Goal: Navigation & Orientation: Find specific page/section

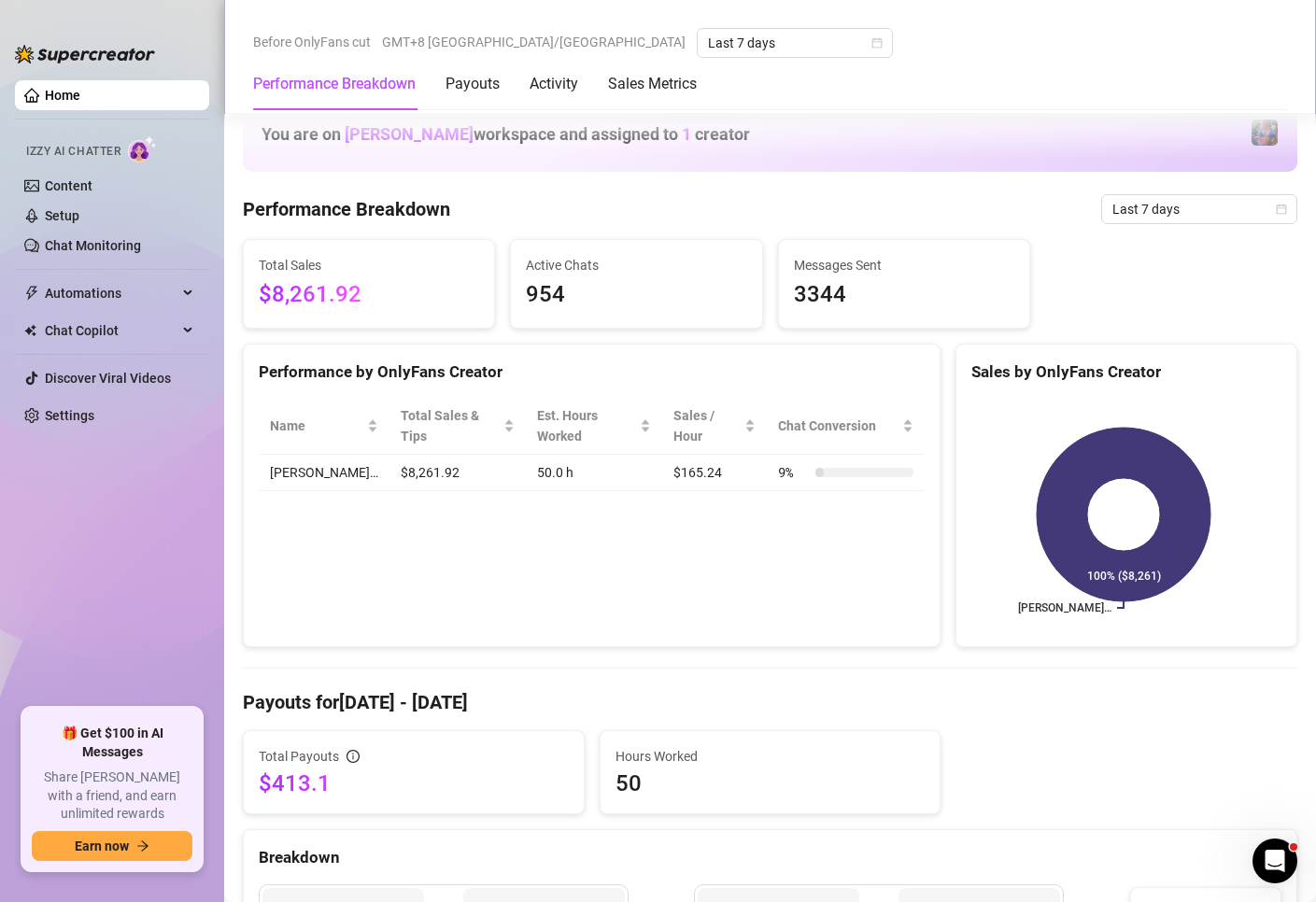
scroll to position [840, 0]
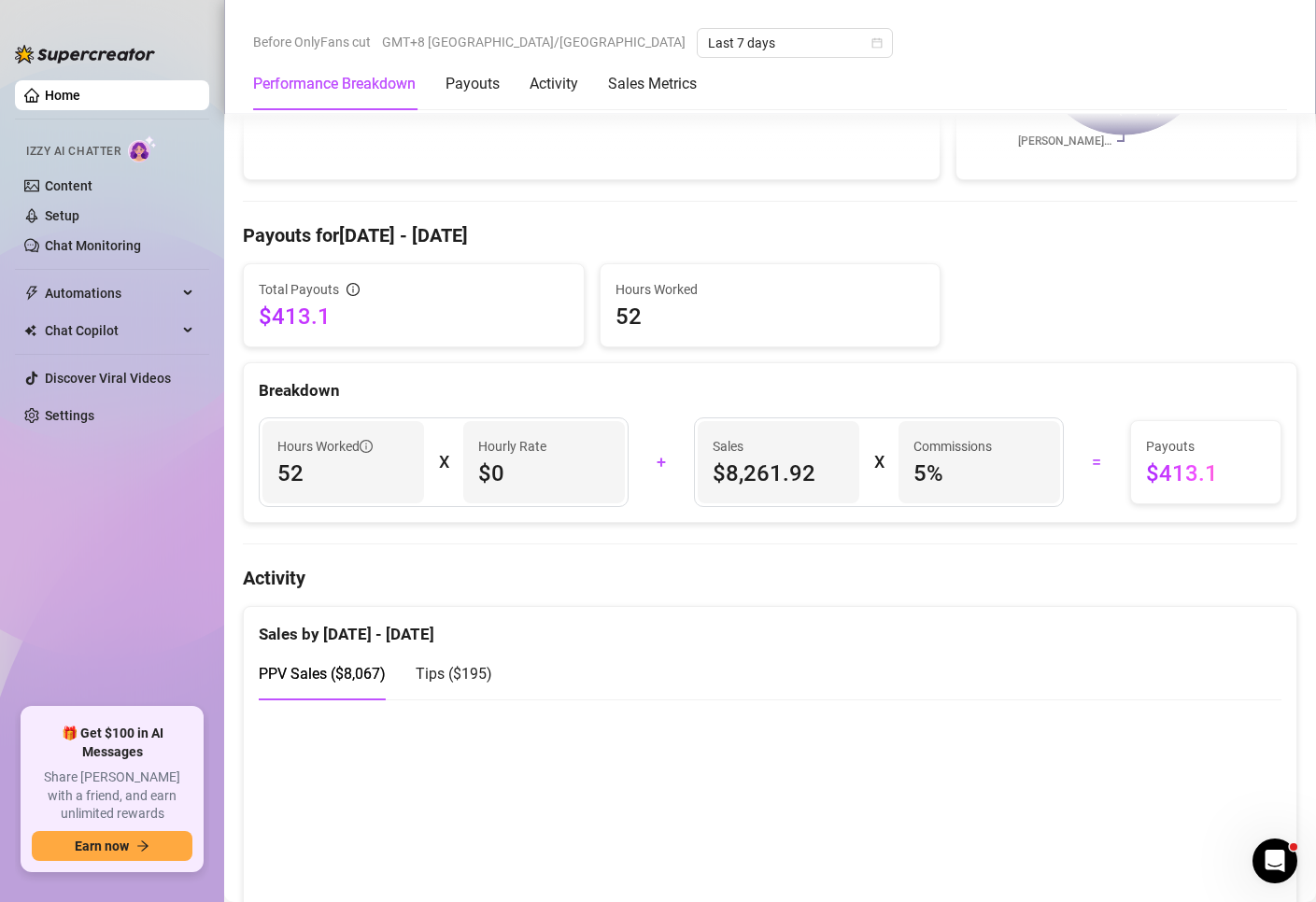
scroll to position [747, 0]
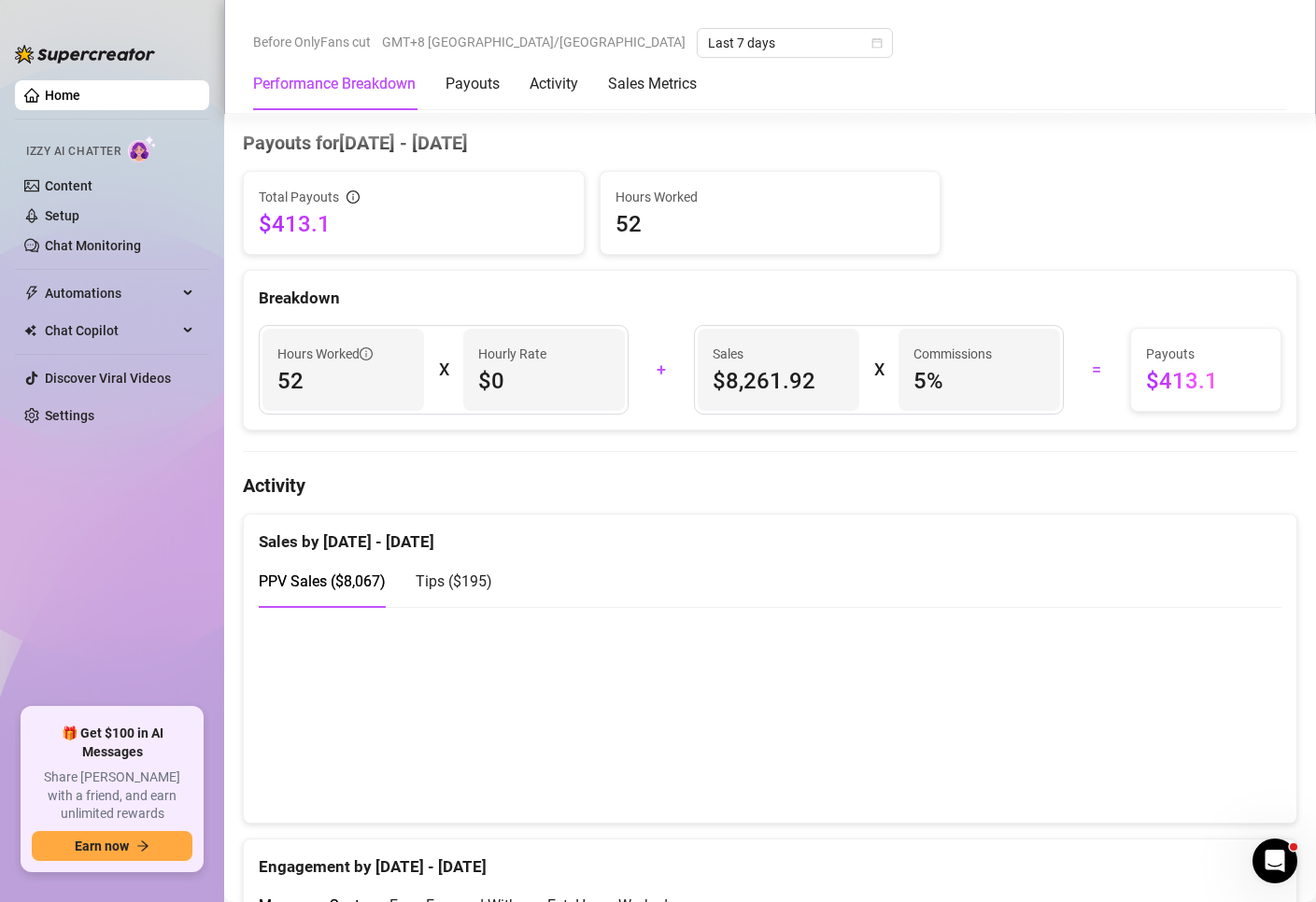
scroll to position [572, 0]
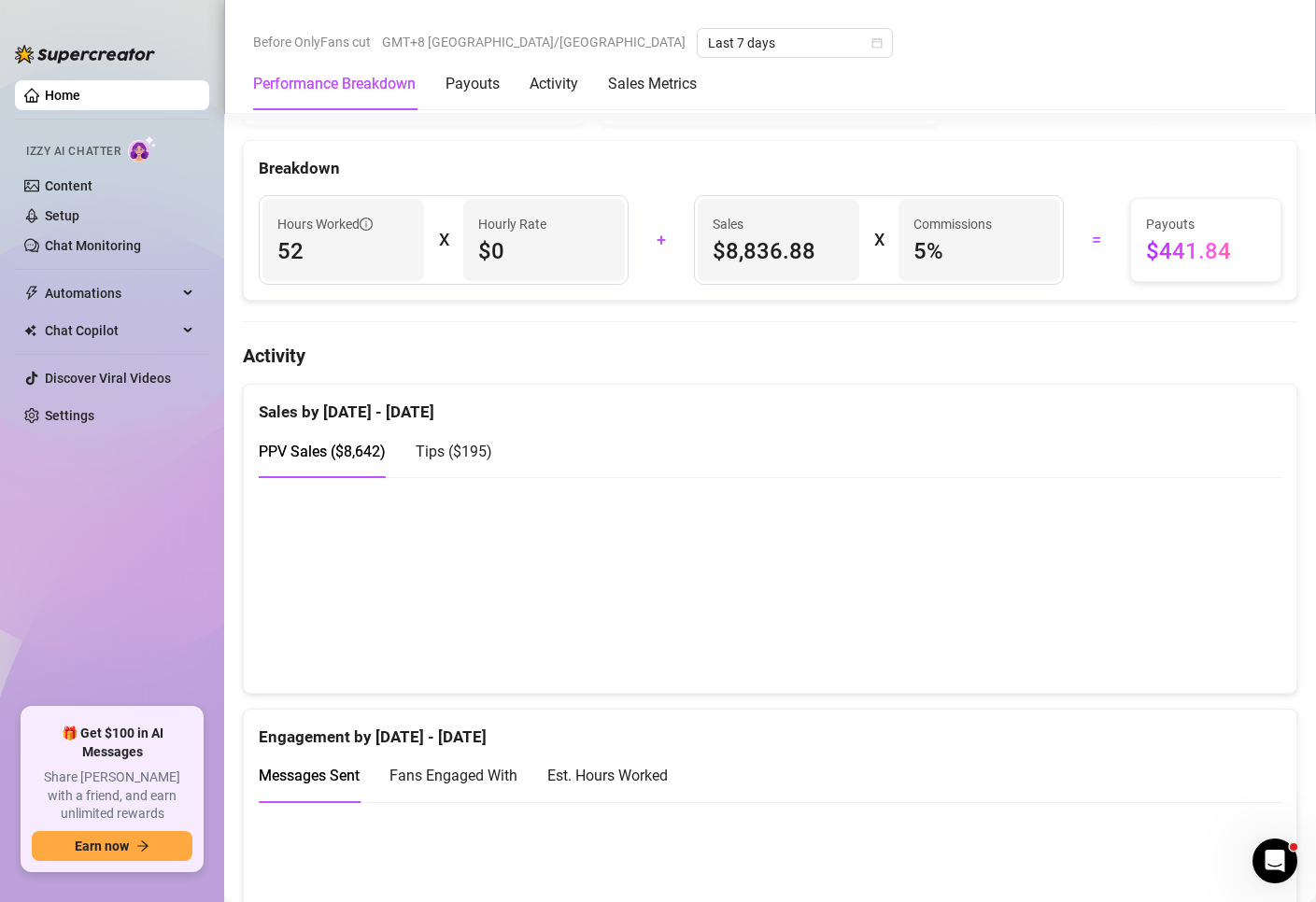
scroll to position [747, 0]
